Goal: Task Accomplishment & Management: Manage account settings

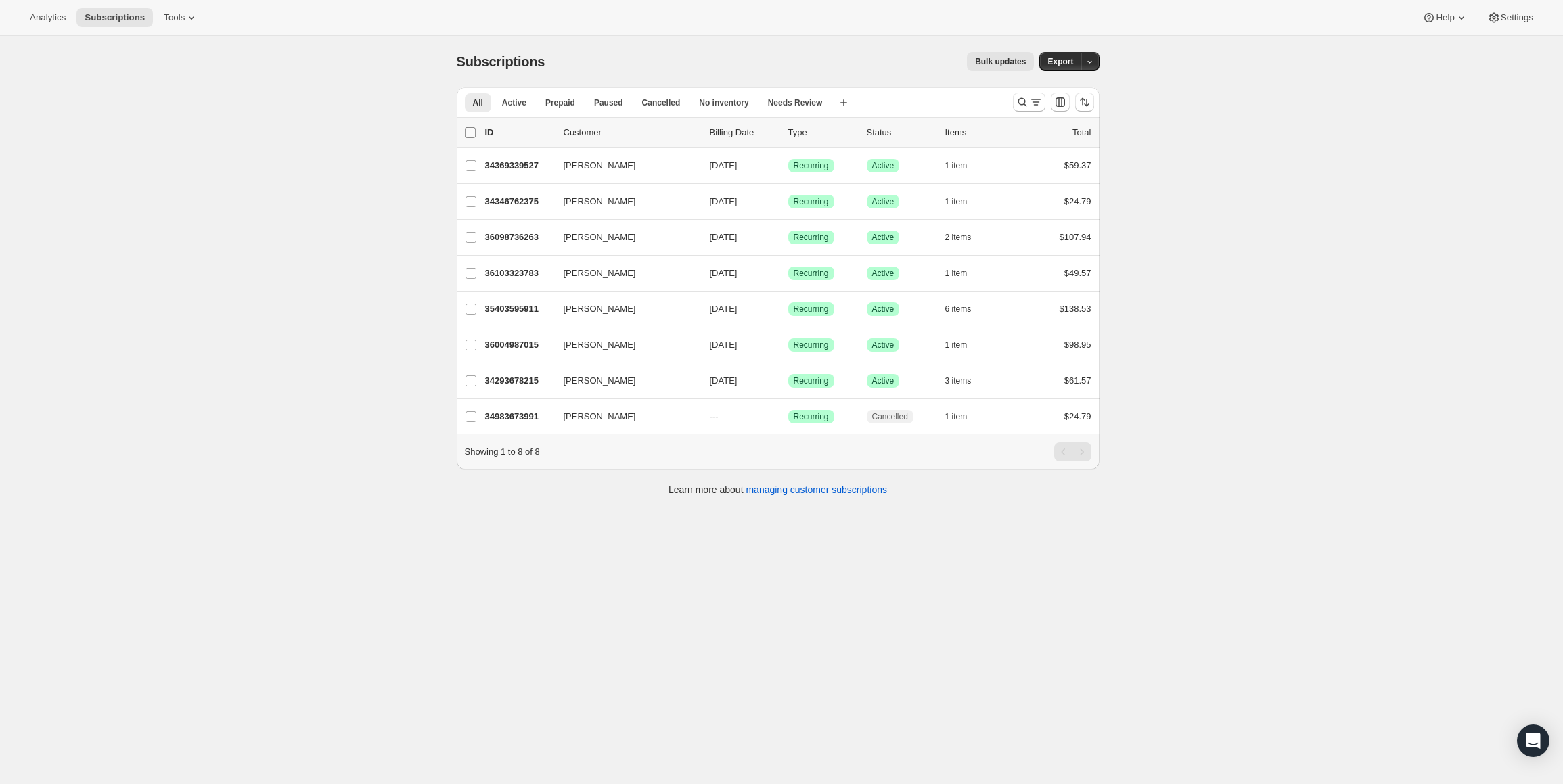
click at [473, 132] on input "0 selected" at bounding box center [470, 132] width 11 height 11
checkbox input "true"
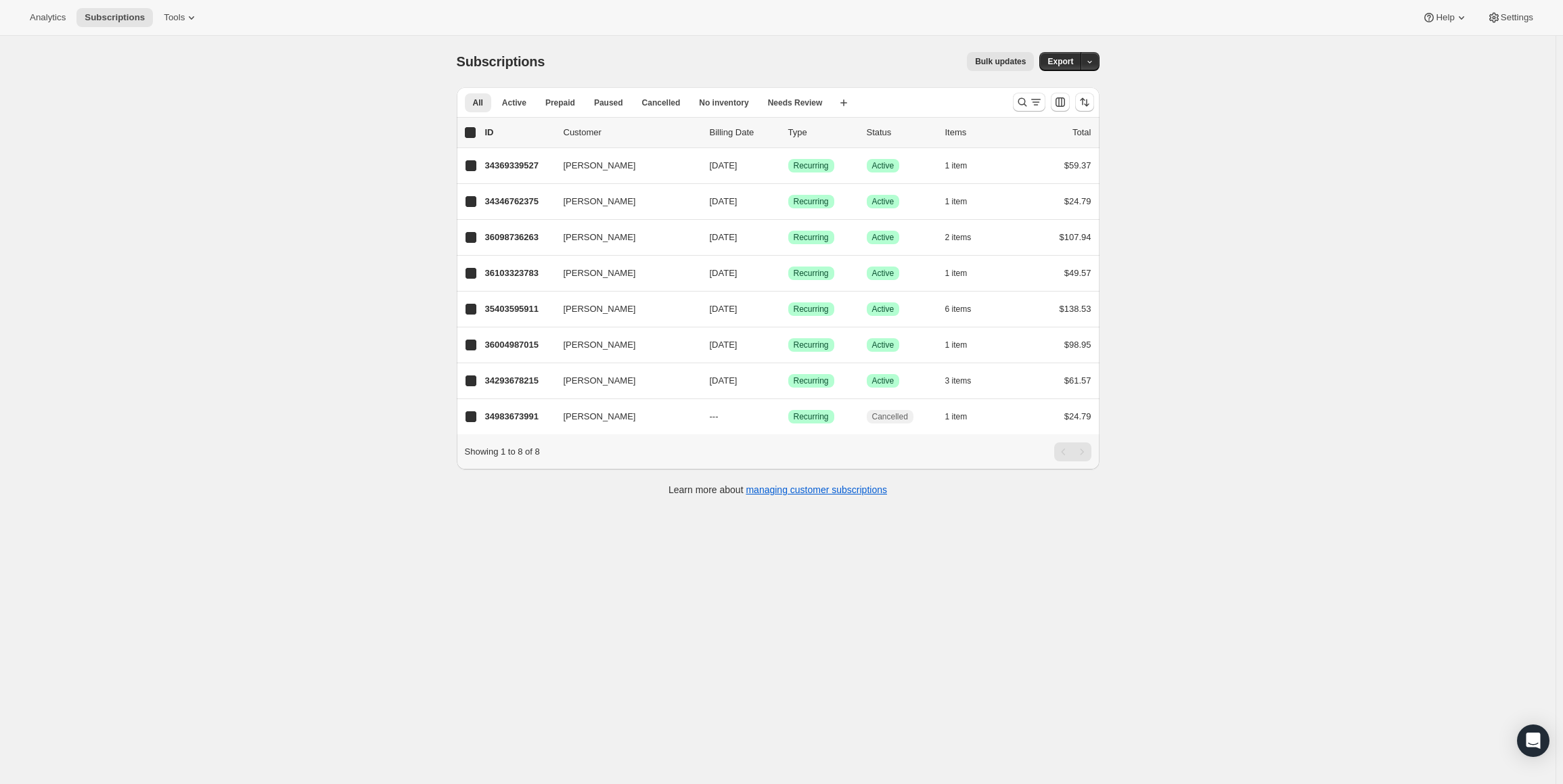
checkbox input "true"
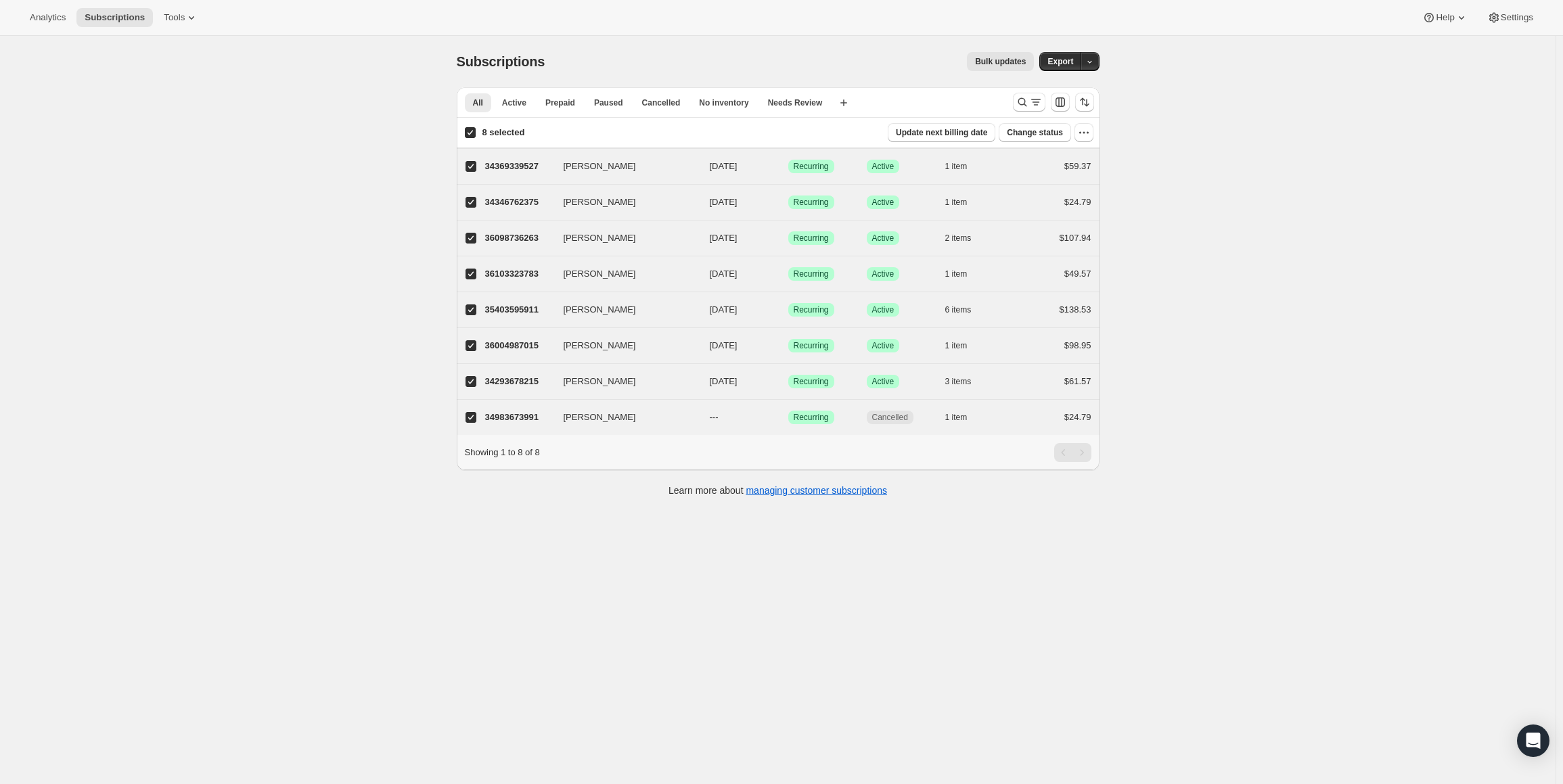
click at [473, 132] on input "8 selected" at bounding box center [470, 132] width 11 height 11
checkbox input "false"
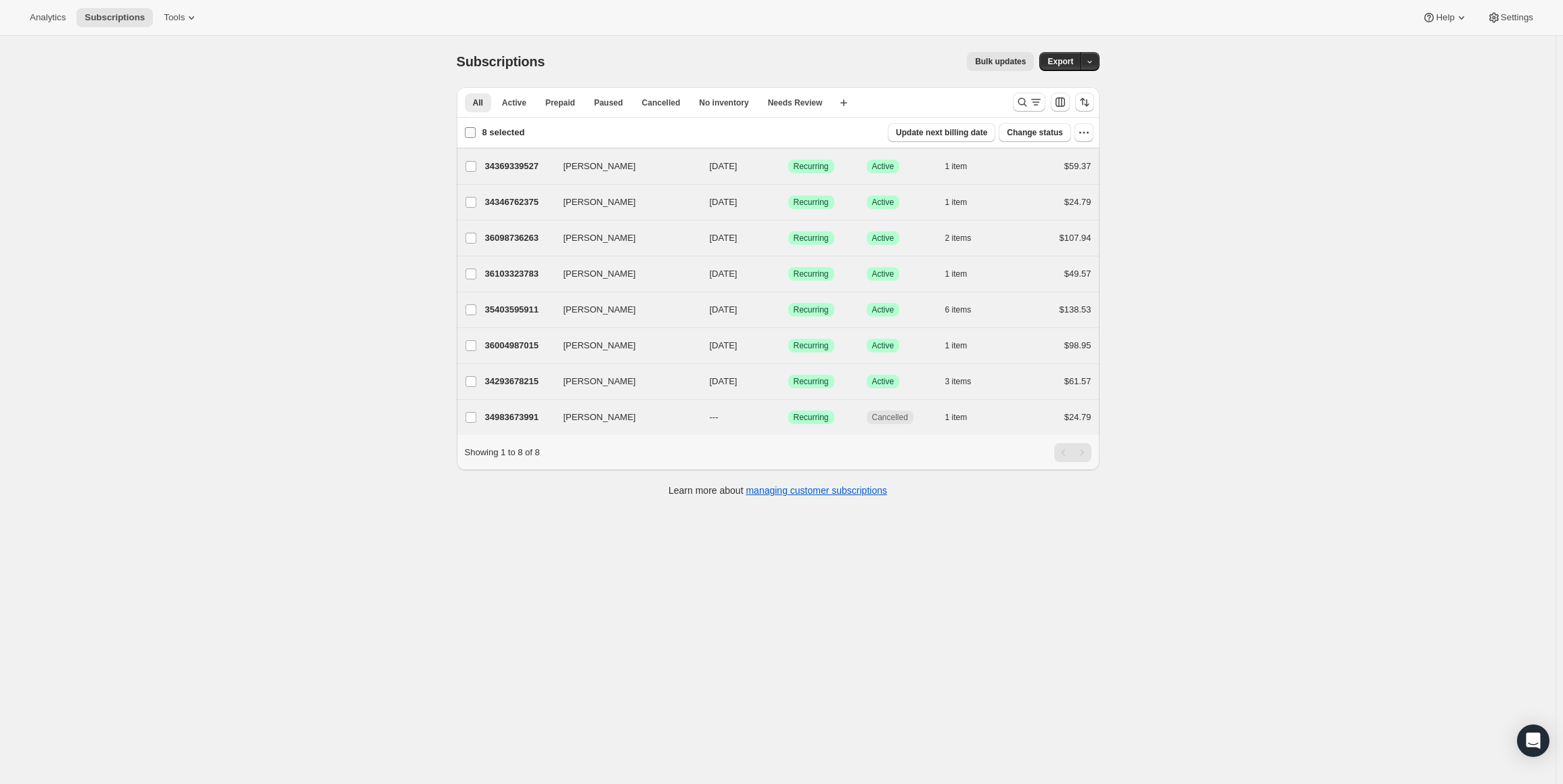
checkbox input "false"
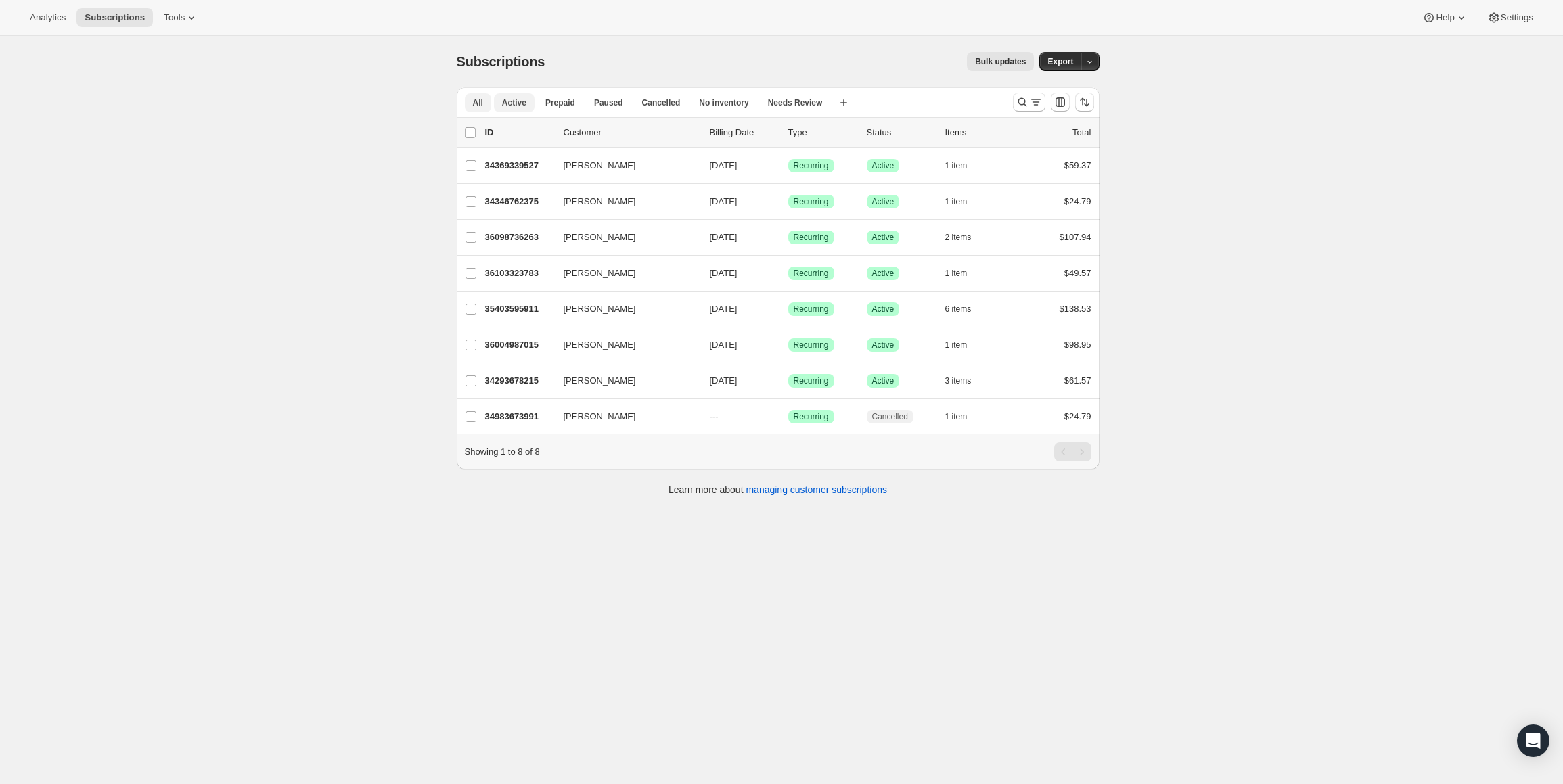
click at [516, 103] on span "Active" at bounding box center [514, 102] width 24 height 11
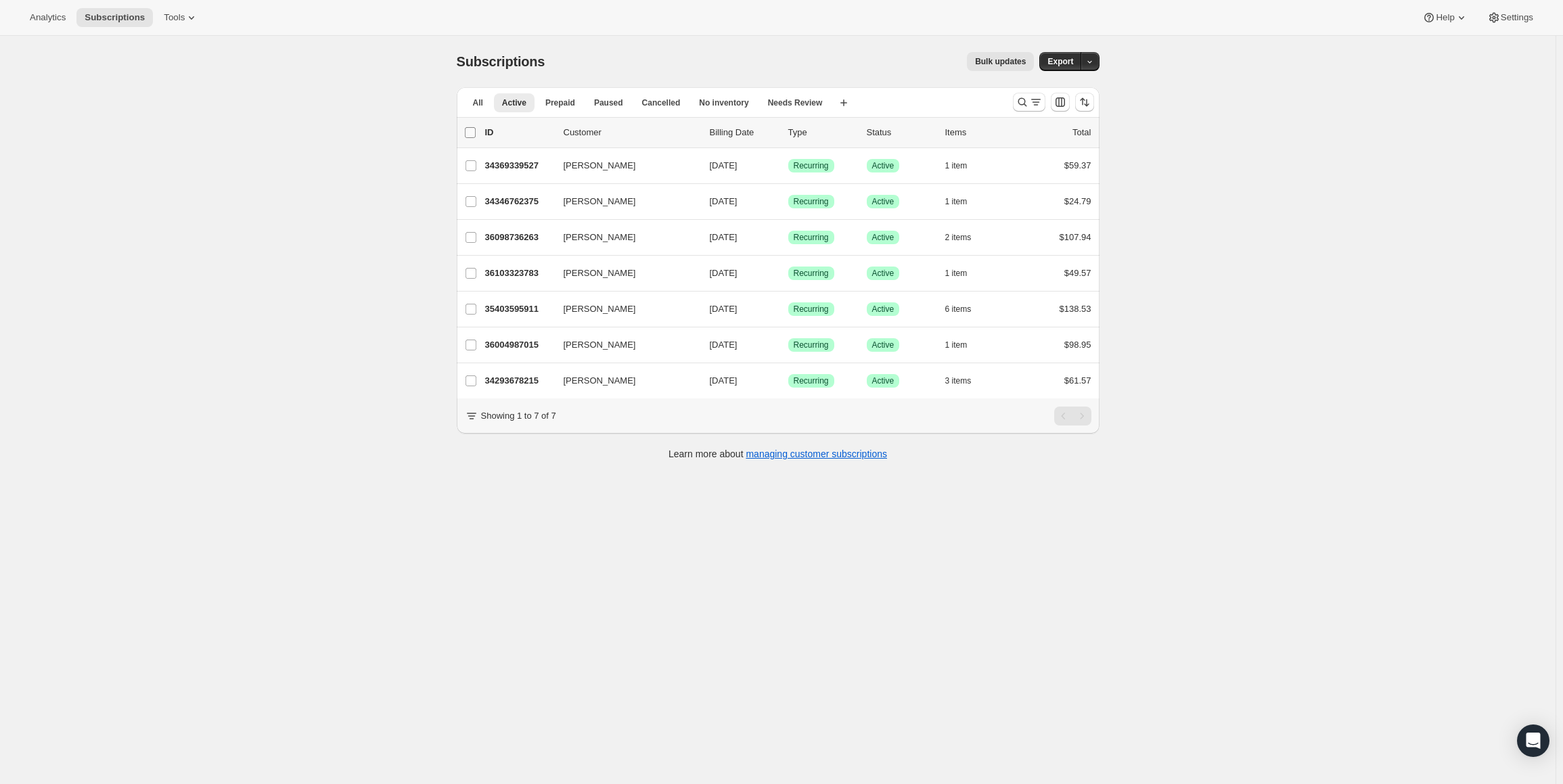
click at [476, 132] on input "0 selected" at bounding box center [470, 132] width 11 height 11
checkbox input "true"
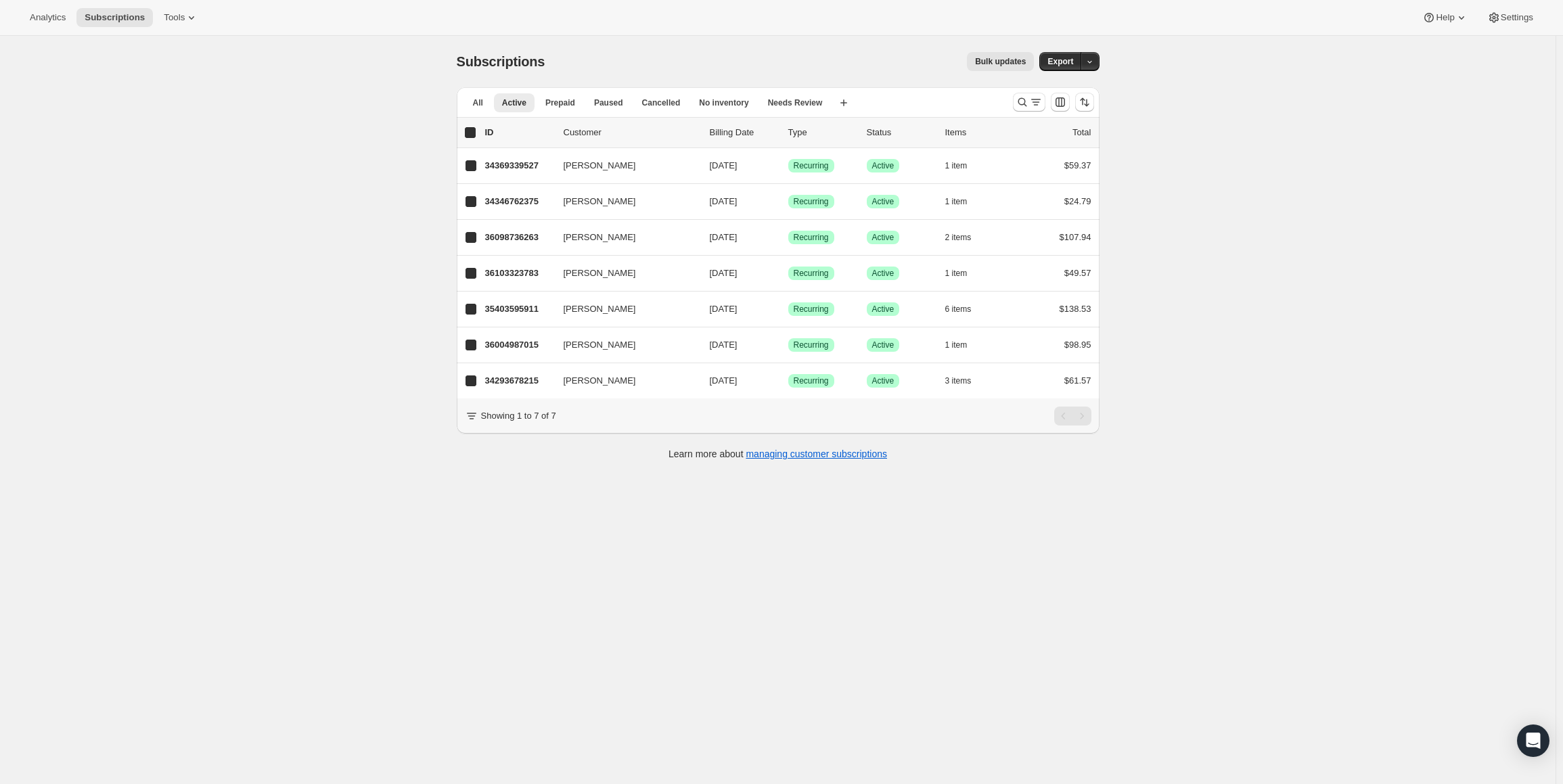
checkbox input "true"
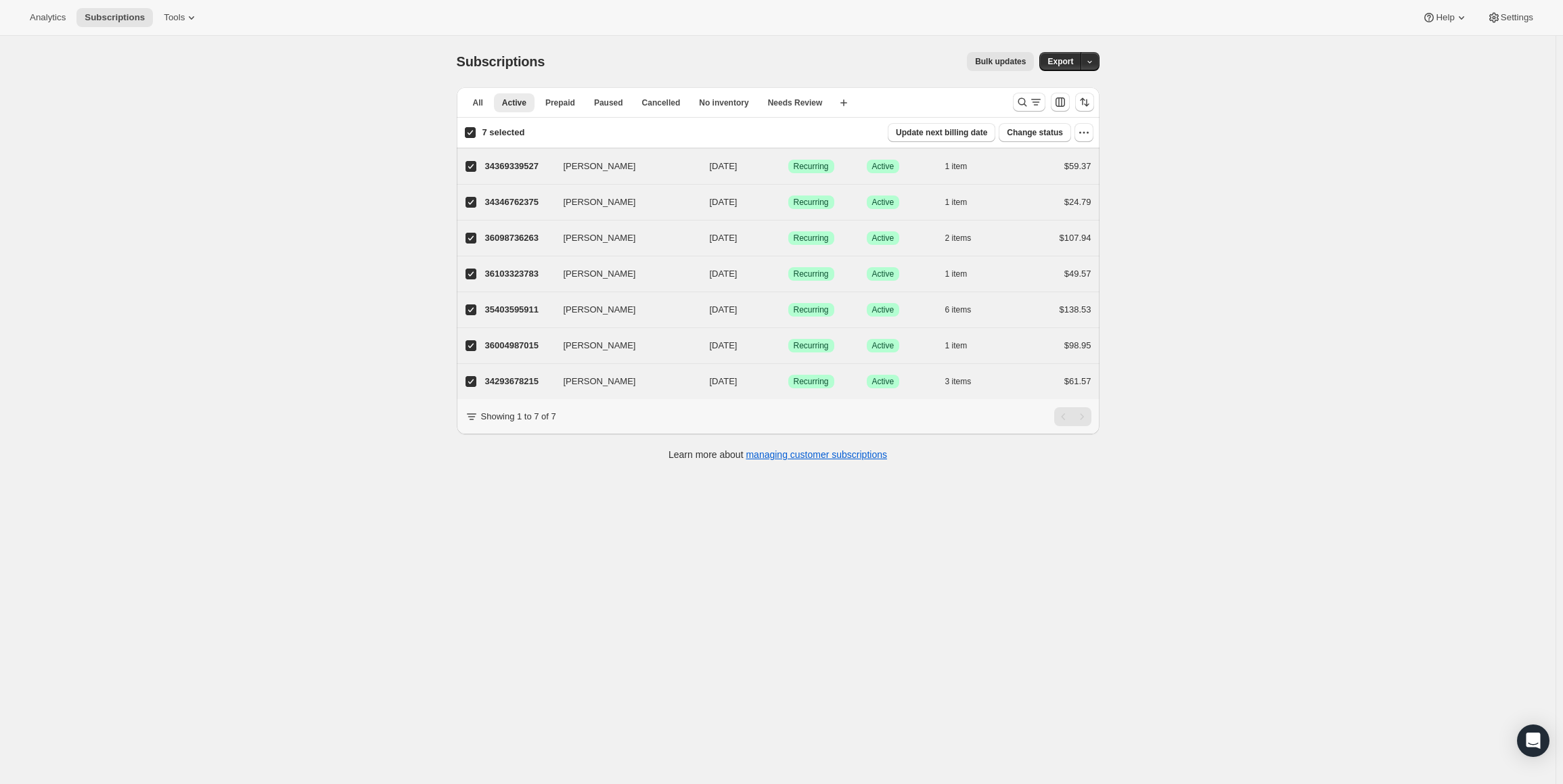
click at [476, 132] on input "7 selected" at bounding box center [470, 132] width 11 height 11
checkbox input "false"
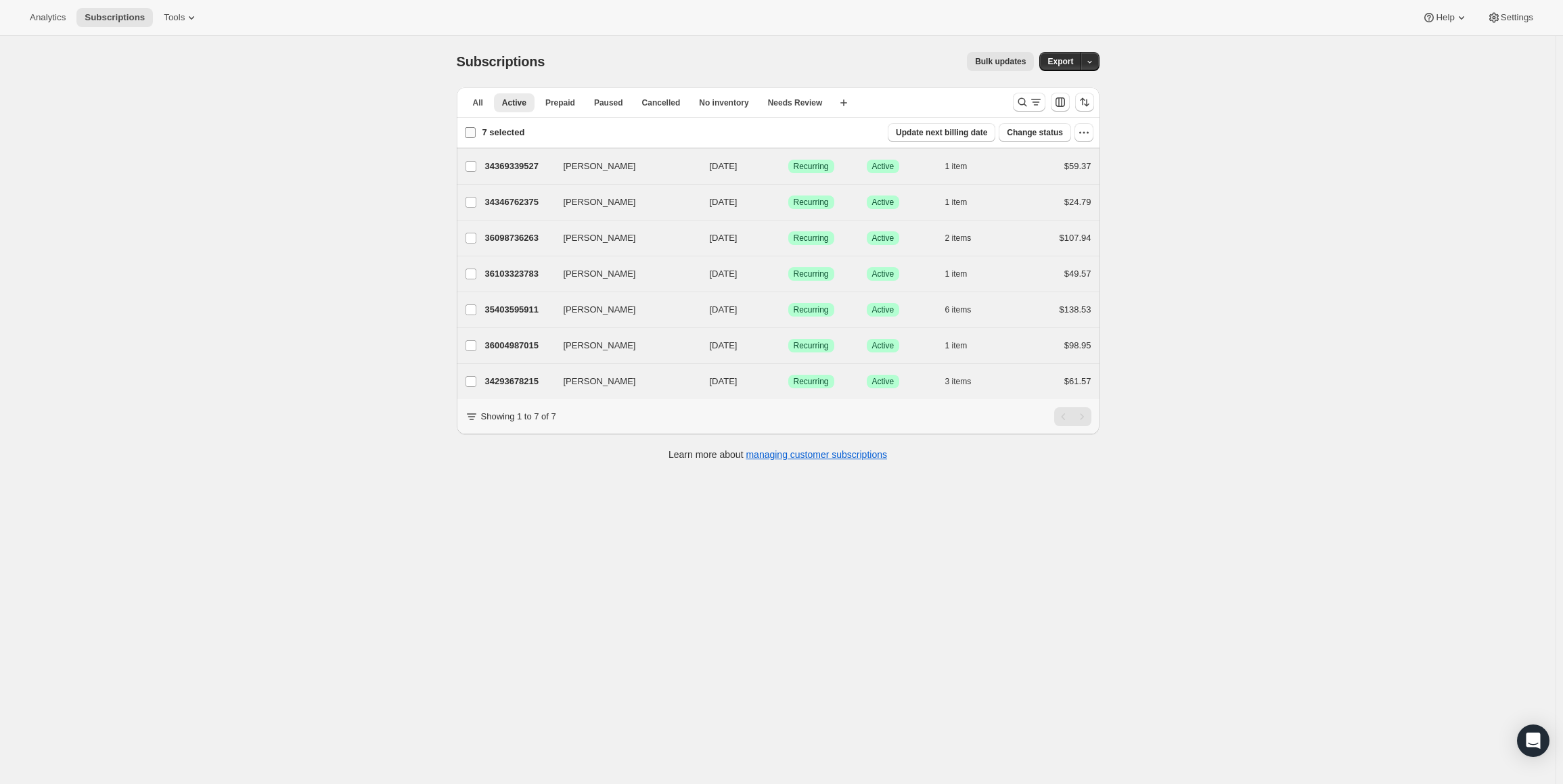
checkbox input "false"
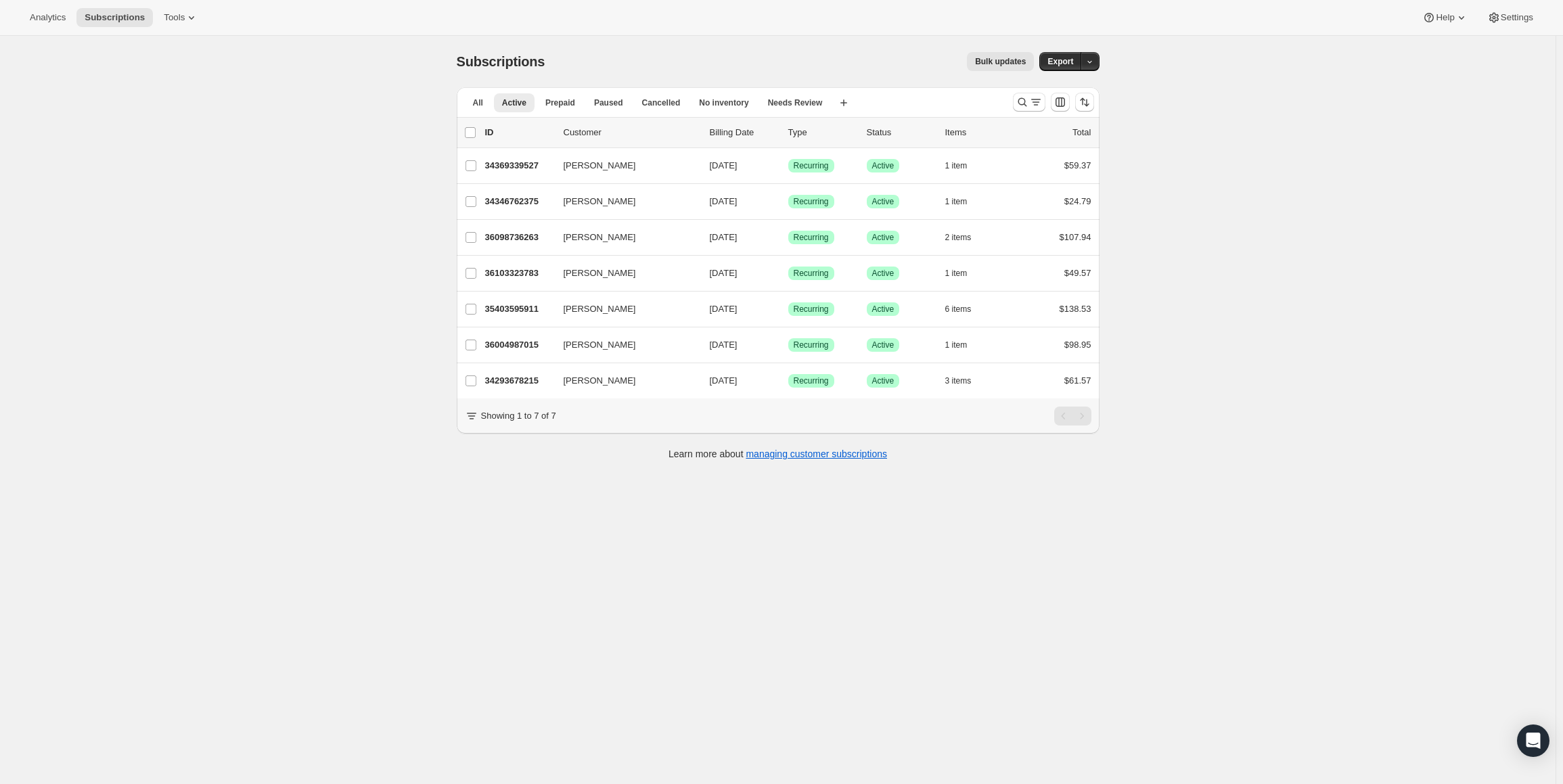
click at [287, 328] on div "Subscriptions. This page is ready Subscriptions Bulk updates More actions Bulk …" at bounding box center [777, 427] width 1556 height 784
